Goal: Transaction & Acquisition: Subscribe to service/newsletter

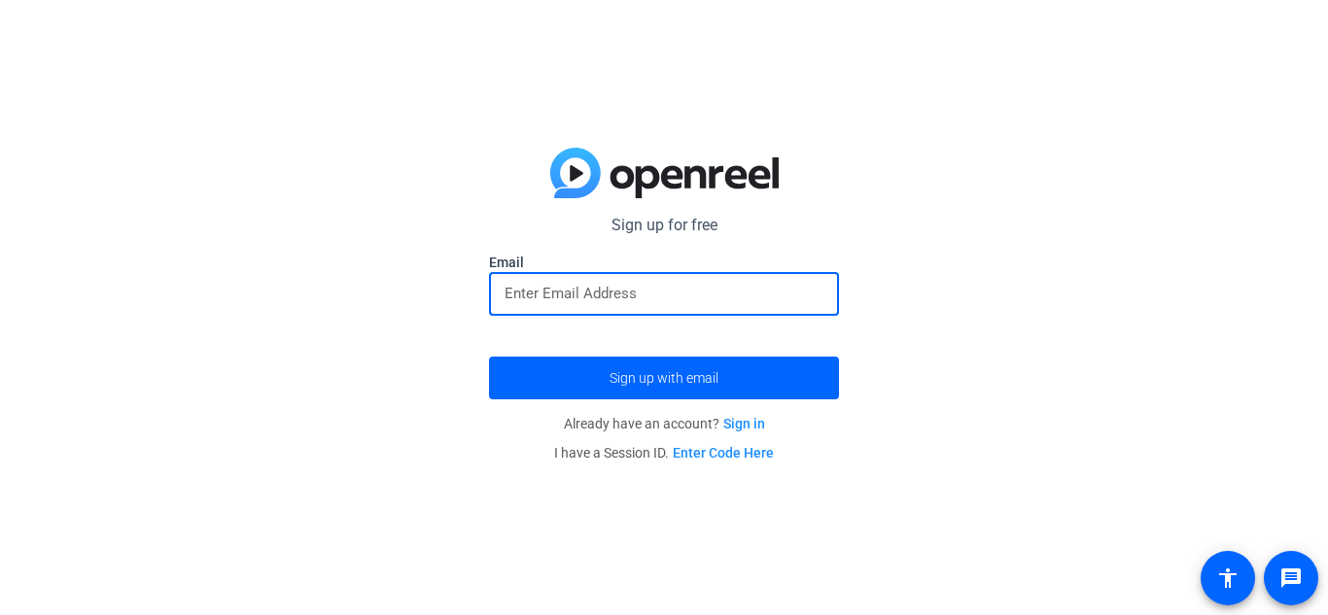
click at [562, 295] on input "email" at bounding box center [664, 293] width 319 height 23
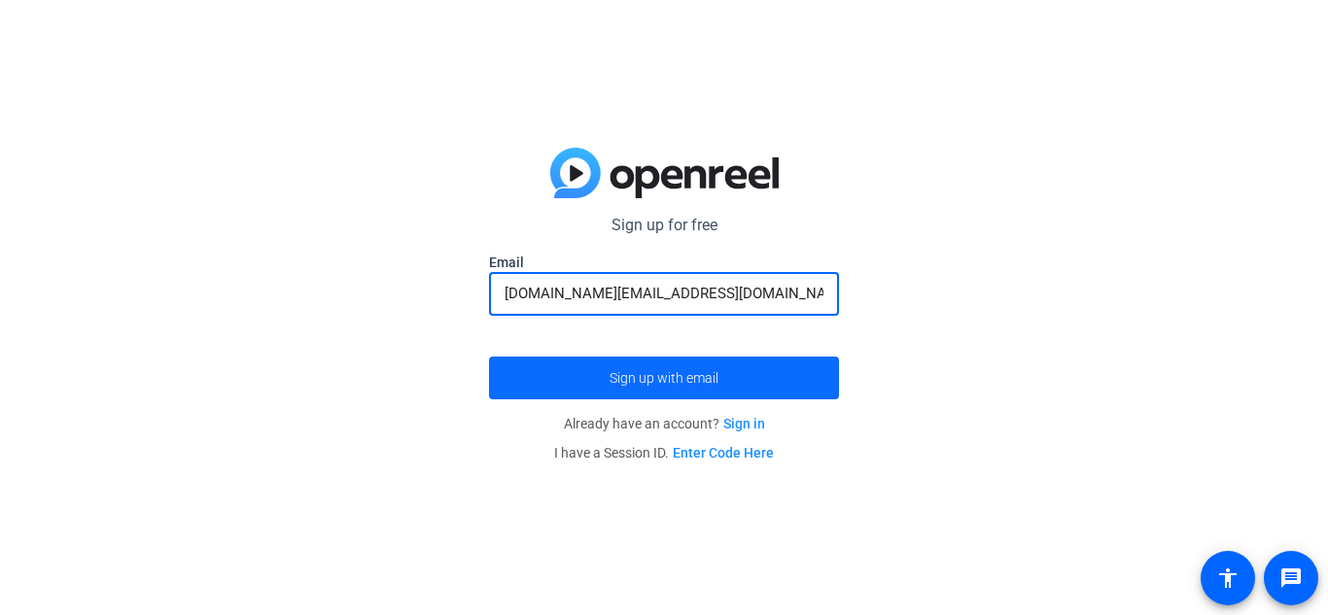
type input "[DOMAIN_NAME][EMAIL_ADDRESS][DOMAIN_NAME]"
click at [622, 363] on span "submit" at bounding box center [664, 378] width 350 height 47
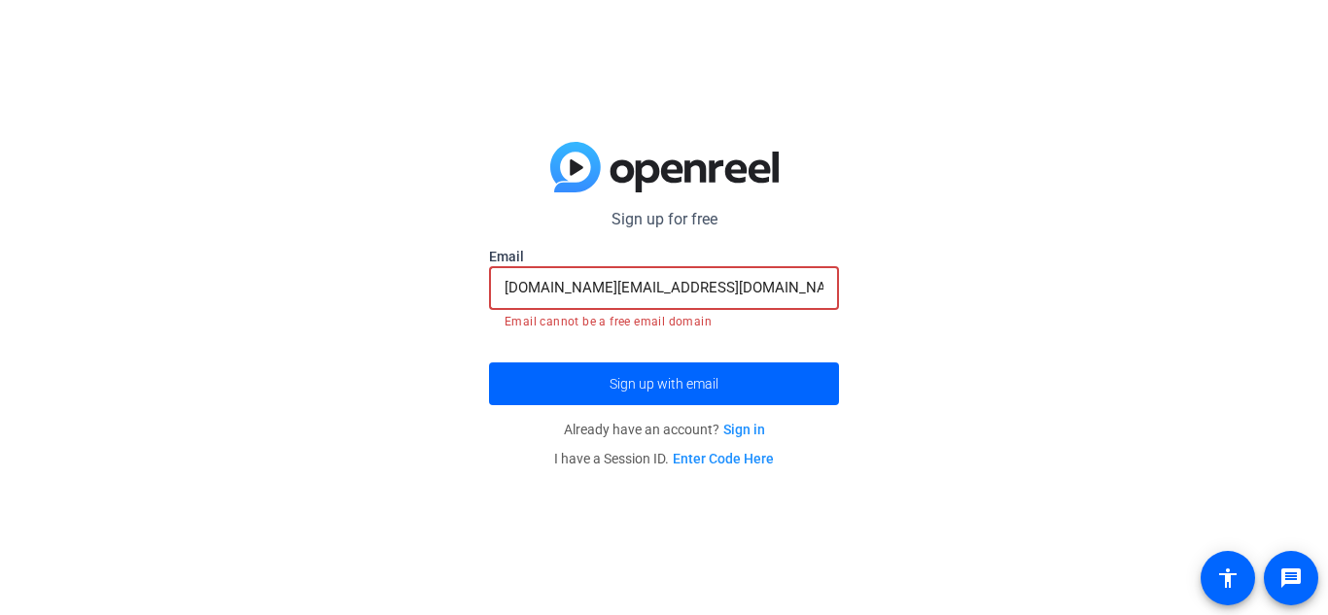
drag, startPoint x: 689, startPoint y: 296, endPoint x: 489, endPoint y: 294, distance: 200.3
click at [489, 294] on div "[DOMAIN_NAME][EMAIL_ADDRESS][DOMAIN_NAME]" at bounding box center [664, 288] width 350 height 44
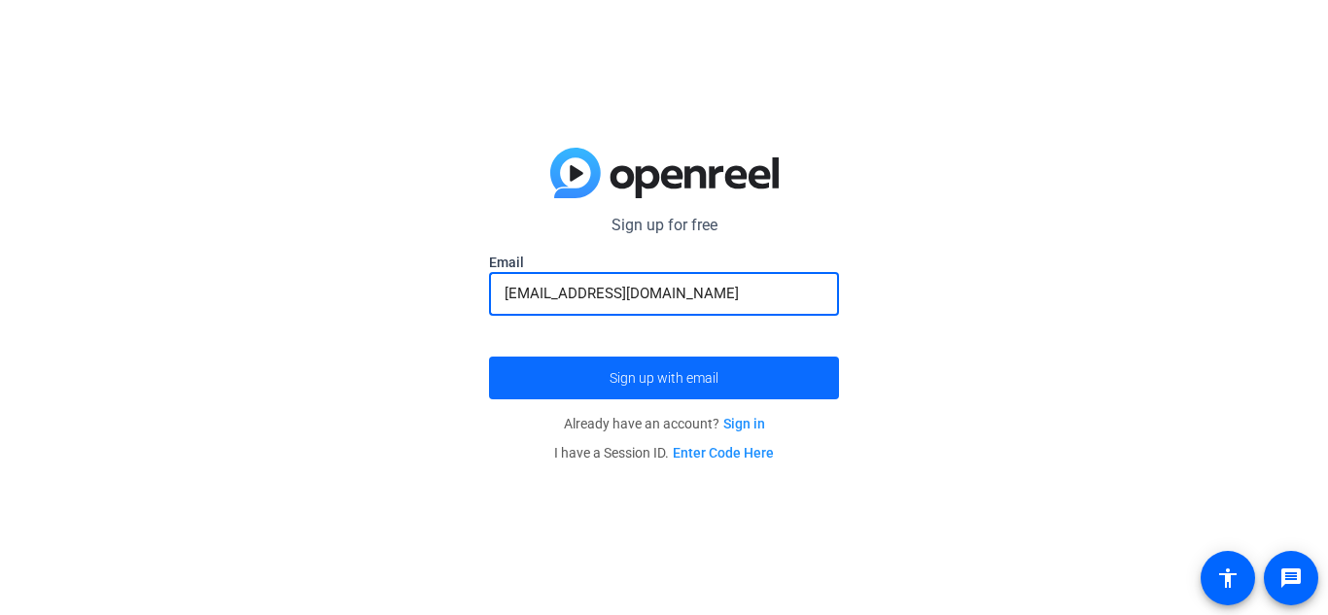
type input "[EMAIL_ADDRESS][DOMAIN_NAME]"
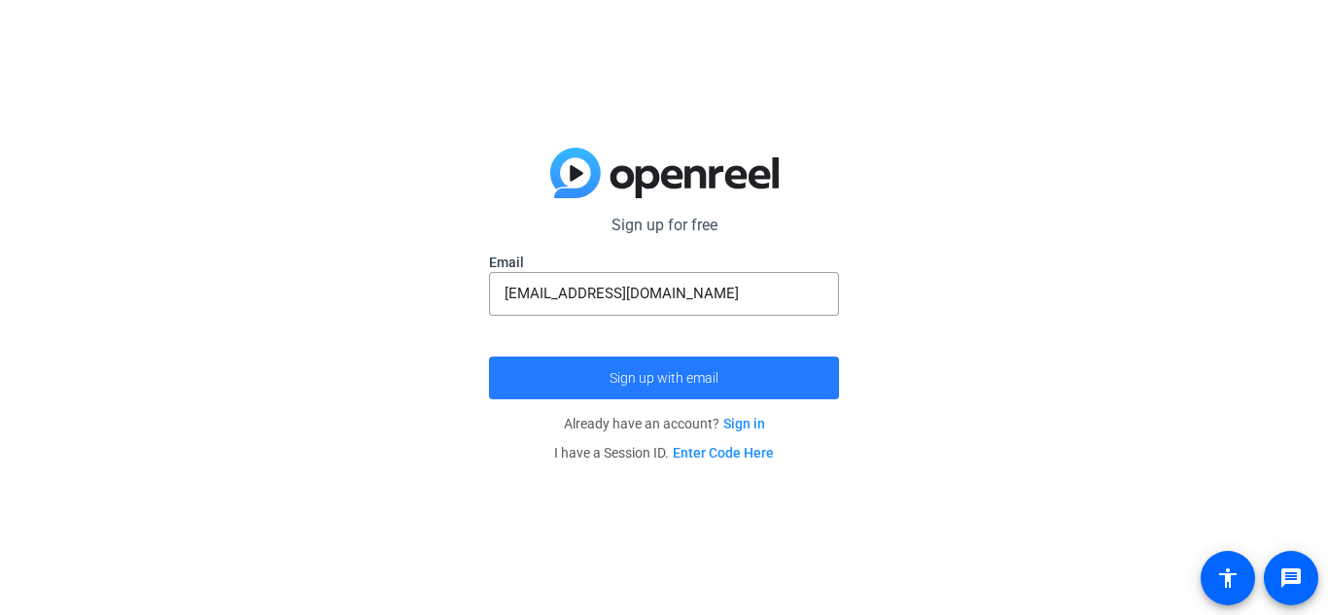
click at [514, 373] on span "submit" at bounding box center [664, 378] width 350 height 47
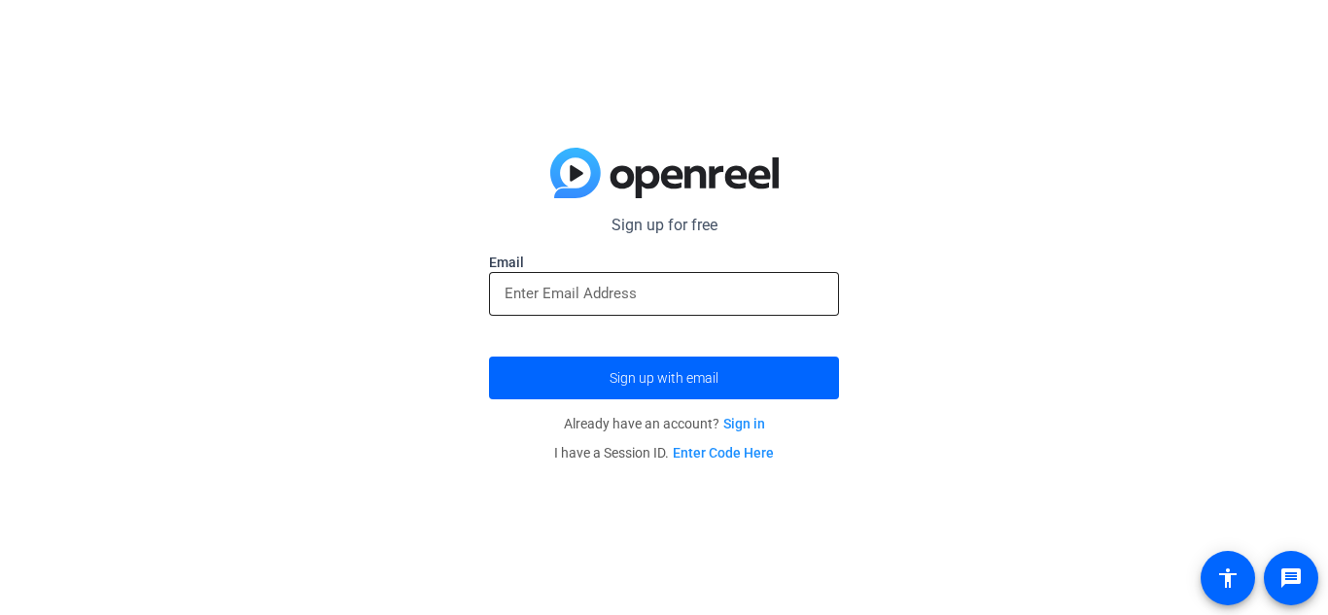
click at [562, 297] on input "email" at bounding box center [664, 293] width 319 height 23
type input "[DOMAIN_NAME][EMAIL_ADDRESS][DOMAIN_NAME]"
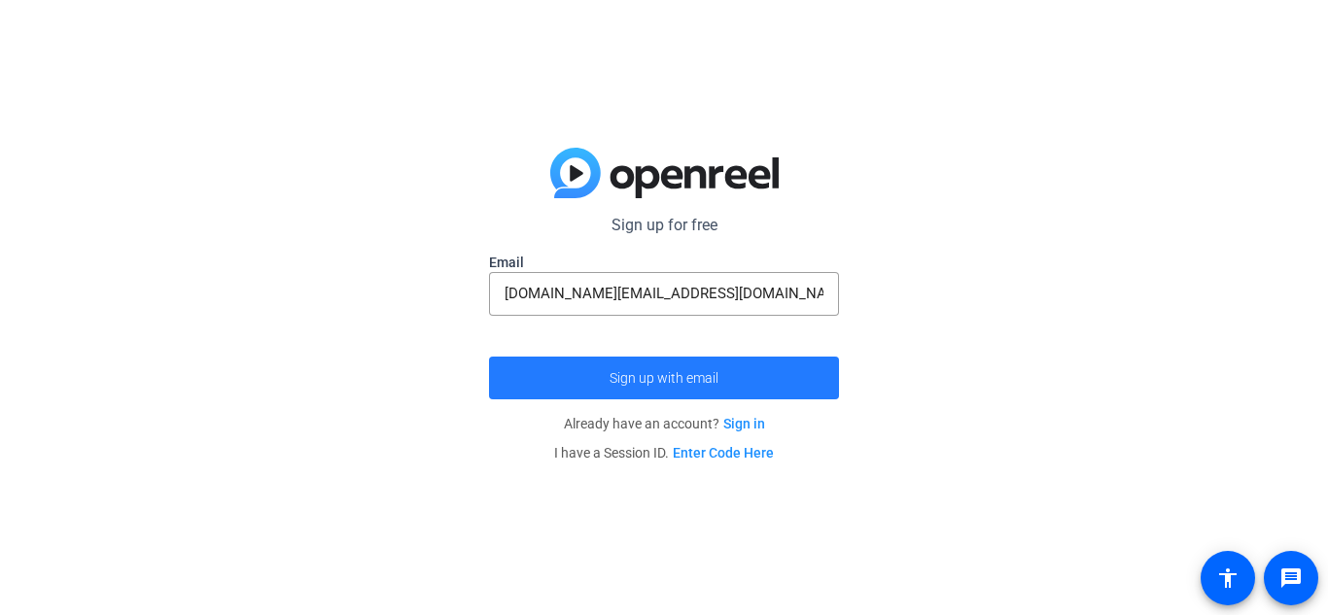
click at [657, 378] on span "Sign up with email" at bounding box center [664, 378] width 109 height 0
